Goal: Book appointment/travel/reservation

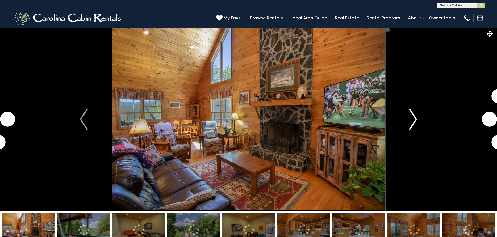
click at [411, 121] on img "Next" at bounding box center [413, 119] width 8 height 21
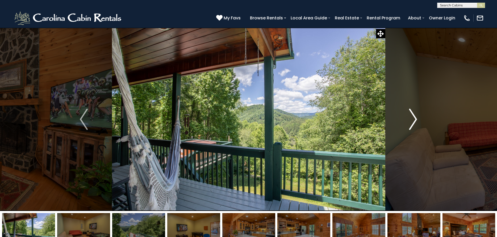
click at [411, 121] on img "Next" at bounding box center [413, 119] width 8 height 21
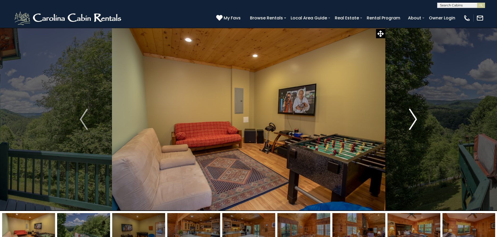
click at [411, 121] on img "Next" at bounding box center [413, 119] width 8 height 21
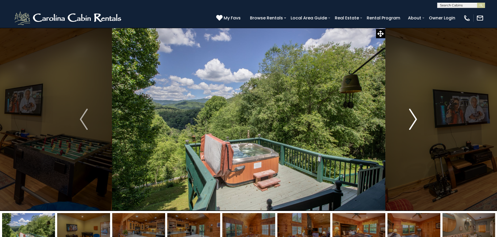
click at [411, 121] on img "Next" at bounding box center [413, 119] width 8 height 21
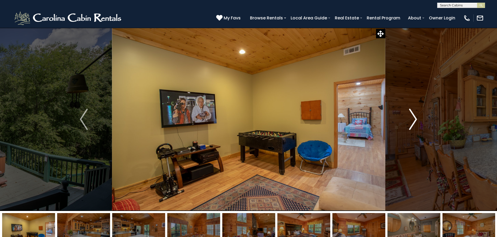
click at [411, 121] on img "Next" at bounding box center [413, 119] width 8 height 21
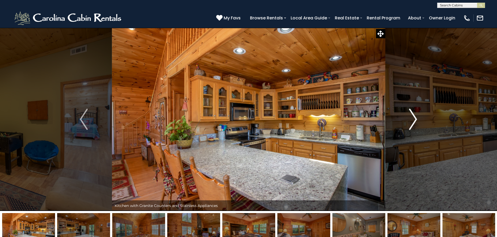
click at [411, 121] on img "Next" at bounding box center [413, 119] width 8 height 21
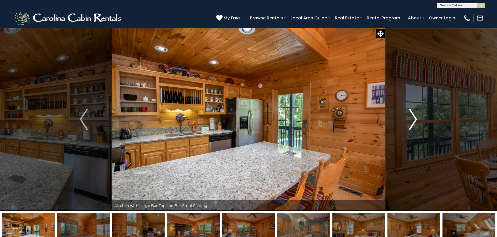
click at [411, 121] on img "Next" at bounding box center [413, 119] width 8 height 21
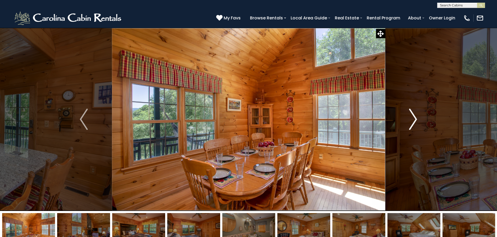
click at [411, 121] on img "Next" at bounding box center [413, 119] width 8 height 21
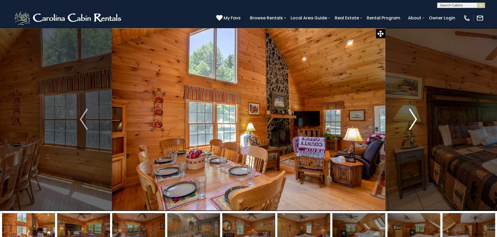
click at [411, 121] on img "Next" at bounding box center [413, 119] width 8 height 21
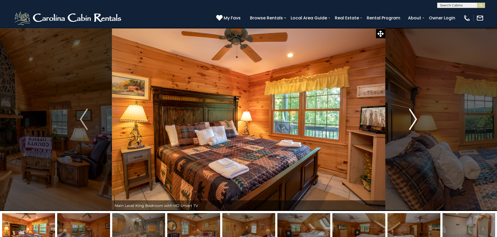
click at [411, 121] on img "Next" at bounding box center [413, 119] width 8 height 21
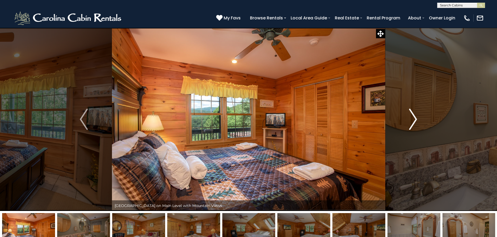
click at [411, 121] on img "Next" at bounding box center [413, 119] width 8 height 21
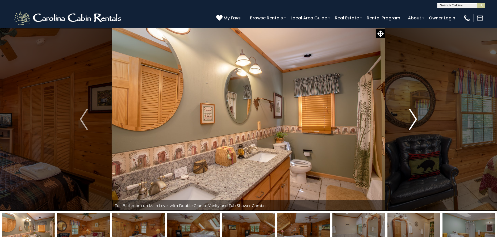
click at [411, 121] on img "Next" at bounding box center [413, 119] width 8 height 21
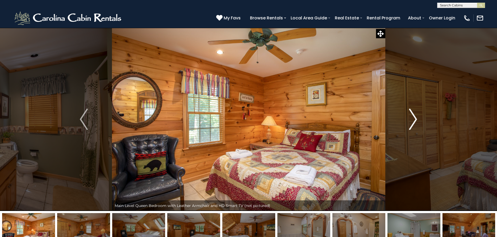
click at [411, 121] on img "Next" at bounding box center [413, 119] width 8 height 21
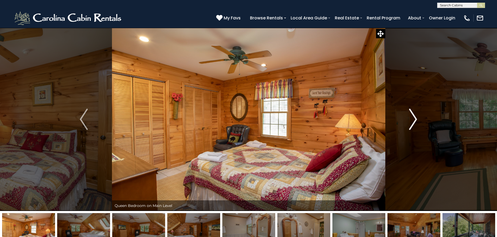
click at [411, 121] on img "Next" at bounding box center [413, 119] width 8 height 21
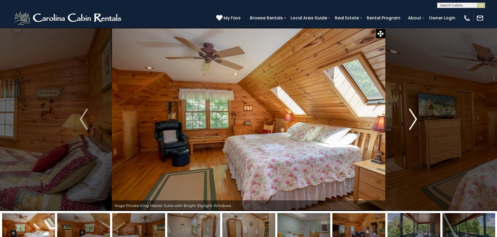
click at [411, 121] on img "Next" at bounding box center [413, 119] width 8 height 21
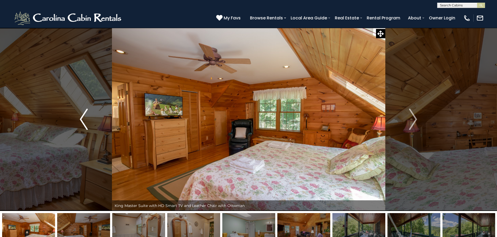
click at [87, 123] on img "Previous" at bounding box center [84, 119] width 8 height 21
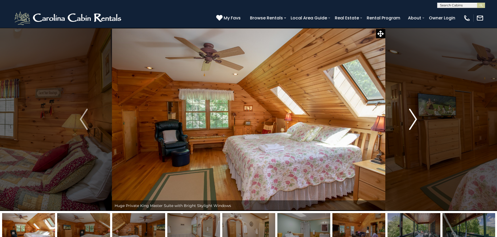
click at [408, 118] on button "Next" at bounding box center [413, 119] width 56 height 183
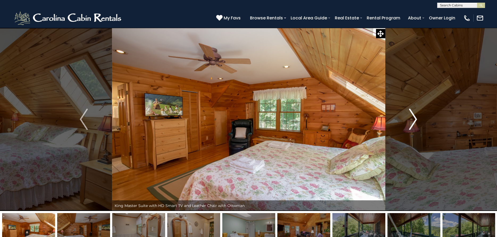
click at [408, 118] on button "Next" at bounding box center [413, 119] width 56 height 183
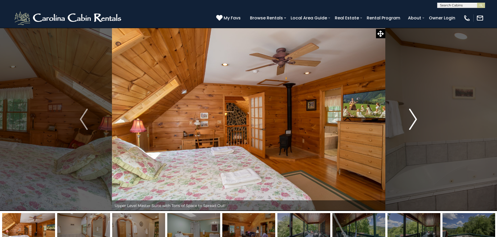
click at [408, 118] on button "Next" at bounding box center [413, 119] width 56 height 183
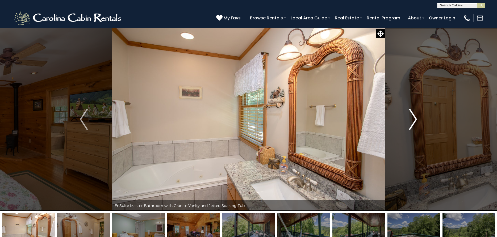
click at [408, 118] on button "Next" at bounding box center [413, 119] width 56 height 183
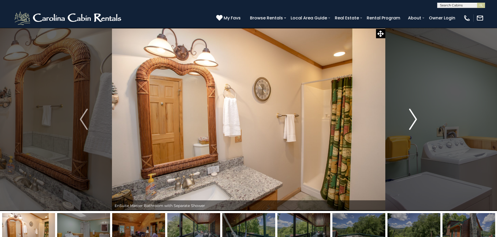
click at [414, 120] on img "Next" at bounding box center [413, 119] width 8 height 21
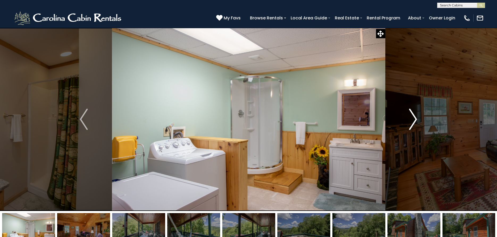
click at [414, 120] on img "Next" at bounding box center [413, 119] width 8 height 21
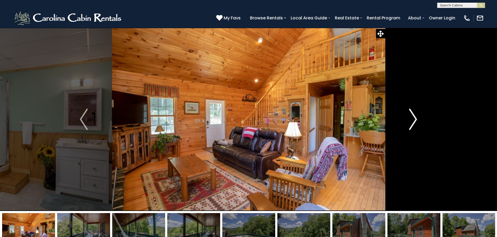
click at [414, 120] on img "Next" at bounding box center [413, 119] width 8 height 21
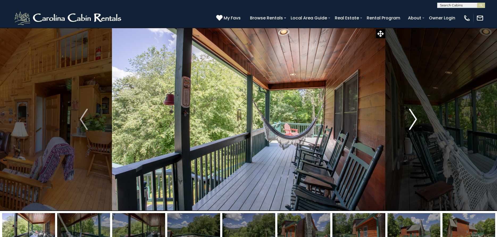
click at [414, 120] on img "Next" at bounding box center [413, 119] width 8 height 21
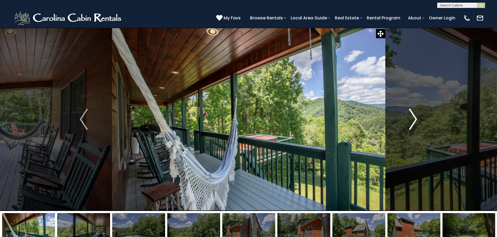
click at [414, 120] on img "Next" at bounding box center [413, 119] width 8 height 21
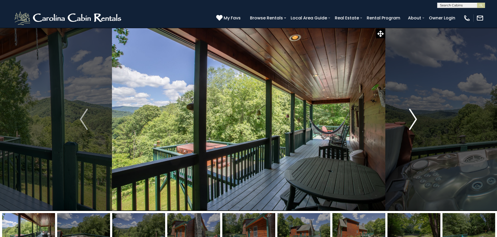
click at [414, 120] on img "Next" at bounding box center [413, 119] width 8 height 21
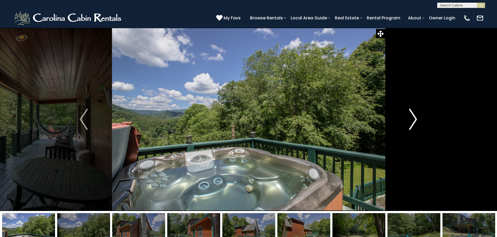
click at [414, 120] on img "Next" at bounding box center [413, 119] width 8 height 21
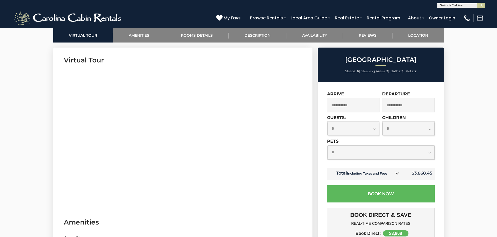
scroll to position [289, 0]
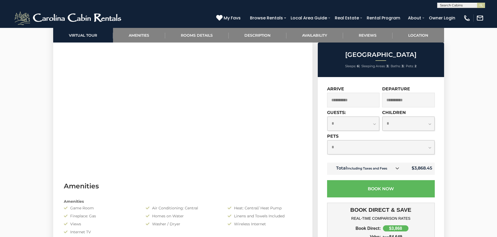
click at [343, 101] on input "**********" at bounding box center [353, 100] width 53 height 15
